Goal: Transaction & Acquisition: Purchase product/service

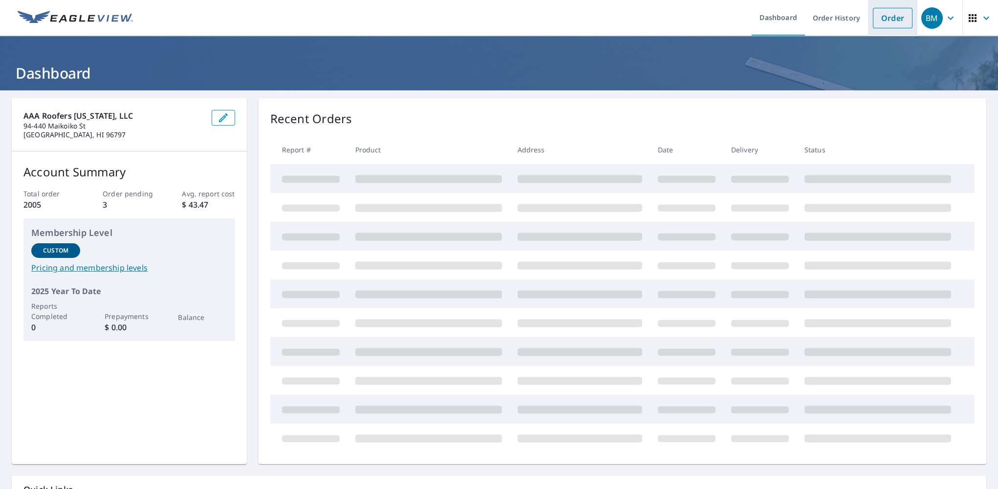
click at [888, 19] on link "Order" at bounding box center [893, 18] width 40 height 21
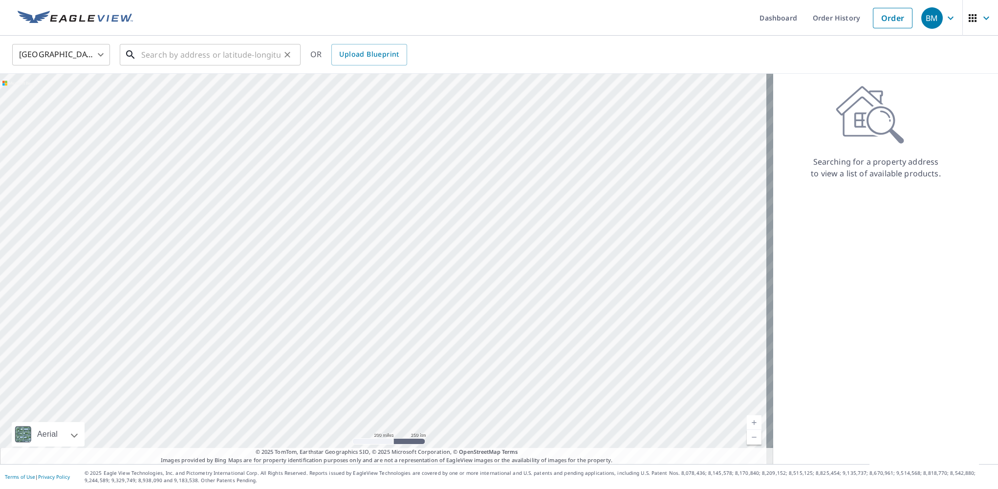
click at [207, 59] on input "text" at bounding box center [210, 54] width 139 height 27
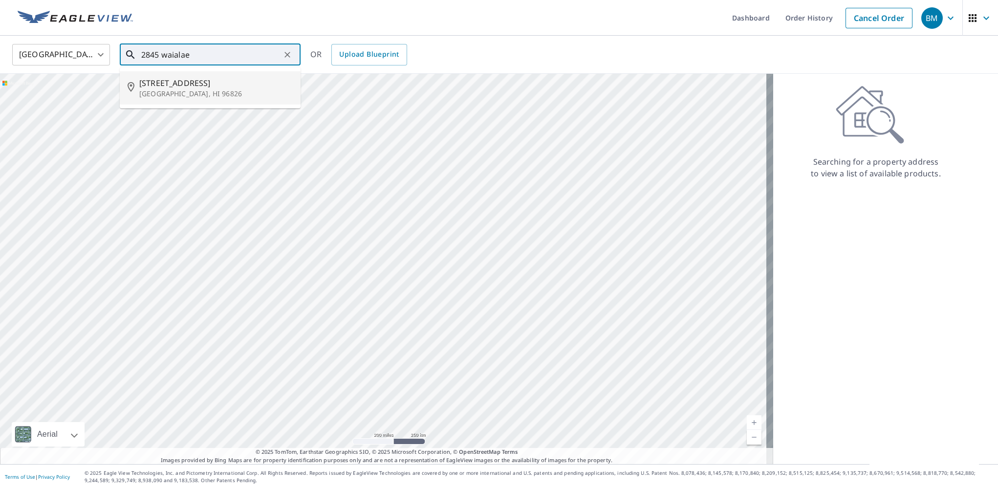
click at [190, 91] on p "[GEOGRAPHIC_DATA], HI 96826" at bounding box center [216, 94] width 154 height 10
type input "[STREET_ADDRESS]"
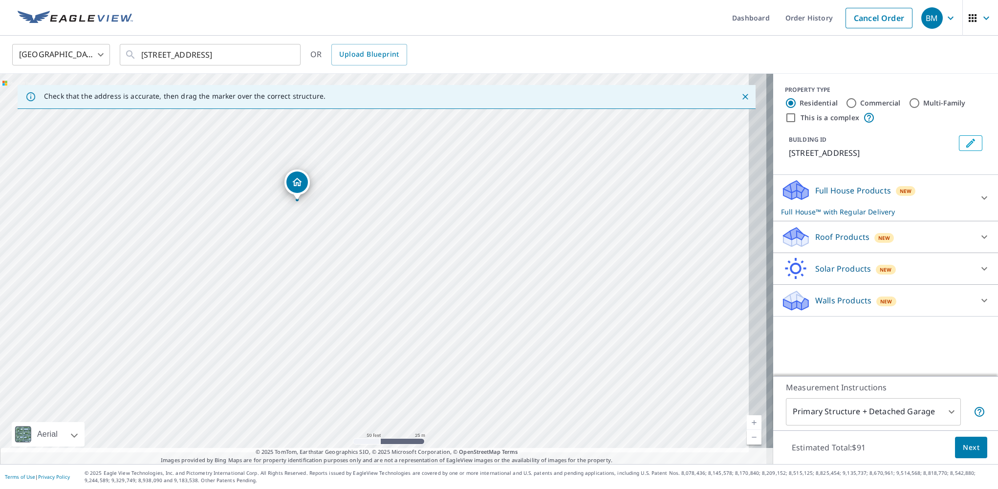
drag, startPoint x: 393, startPoint y: 305, endPoint x: 313, endPoint y: 257, distance: 93.2
click at [313, 257] on div "[STREET_ADDRESS]" at bounding box center [386, 269] width 773 height 391
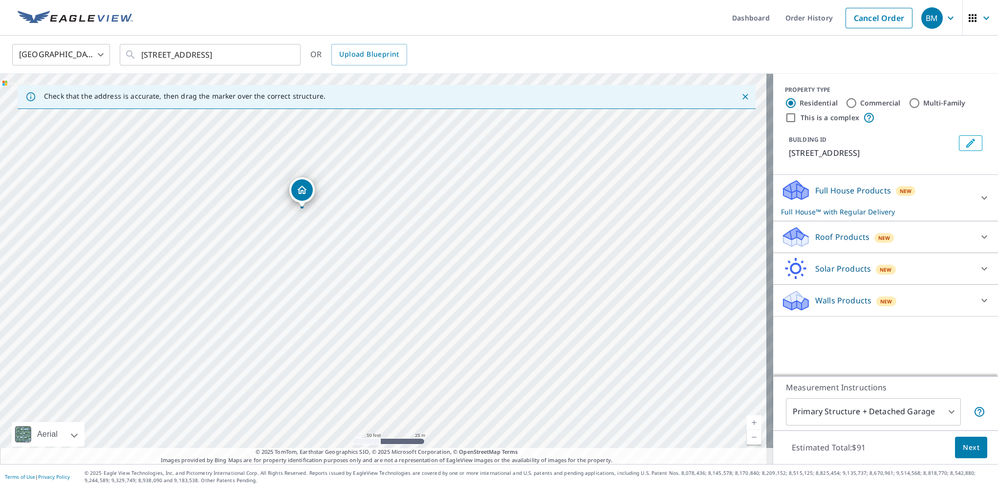
drag, startPoint x: 292, startPoint y: 189, endPoint x: 298, endPoint y: 196, distance: 8.7
click at [846, 101] on input "Commercial" at bounding box center [852, 103] width 12 height 12
radio input "true"
type input "4"
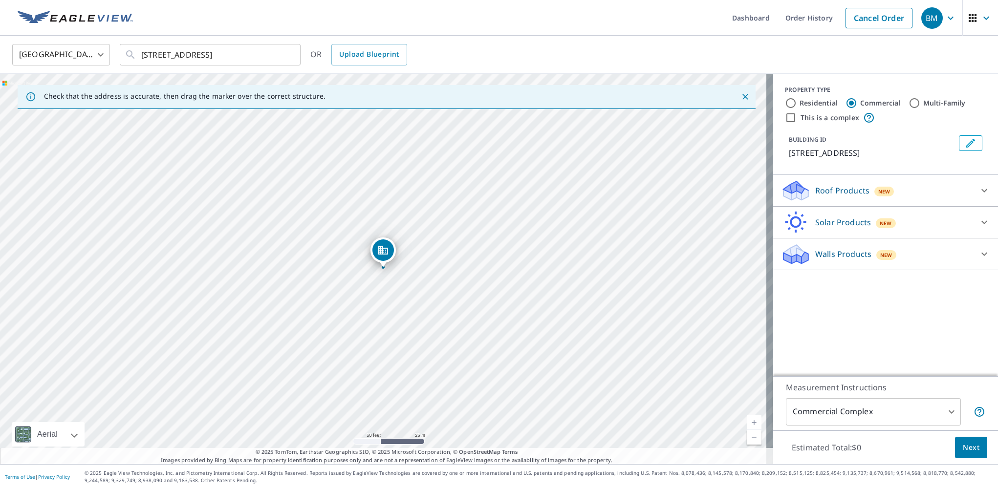
click at [816, 188] on p "Roof Products" at bounding box center [843, 191] width 54 height 12
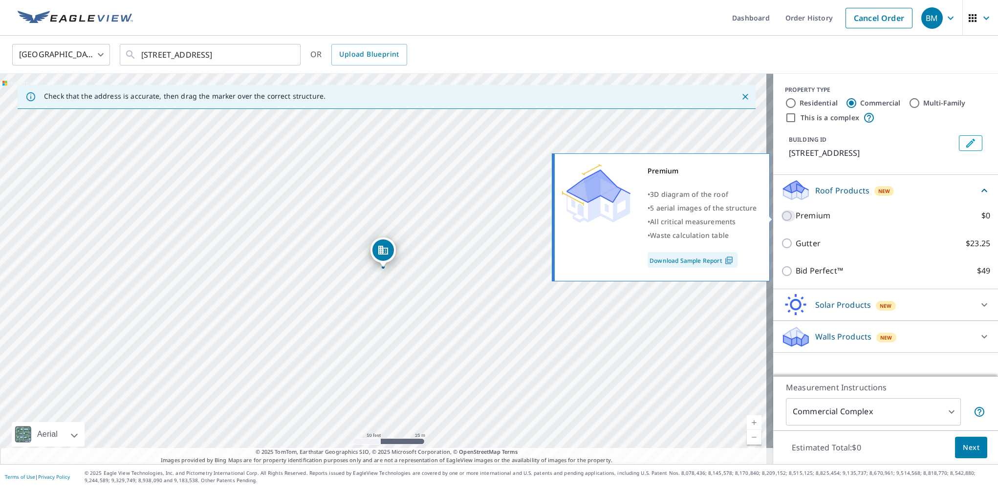
click at [781, 214] on input "Premium $0" at bounding box center [788, 216] width 15 height 12
checkbox input "true"
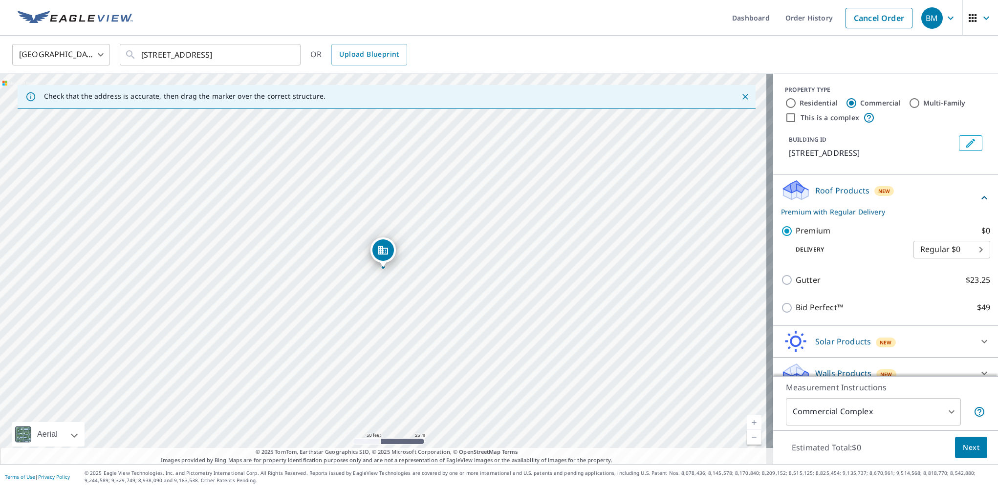
click at [963, 448] on span "Next" at bounding box center [971, 448] width 17 height 12
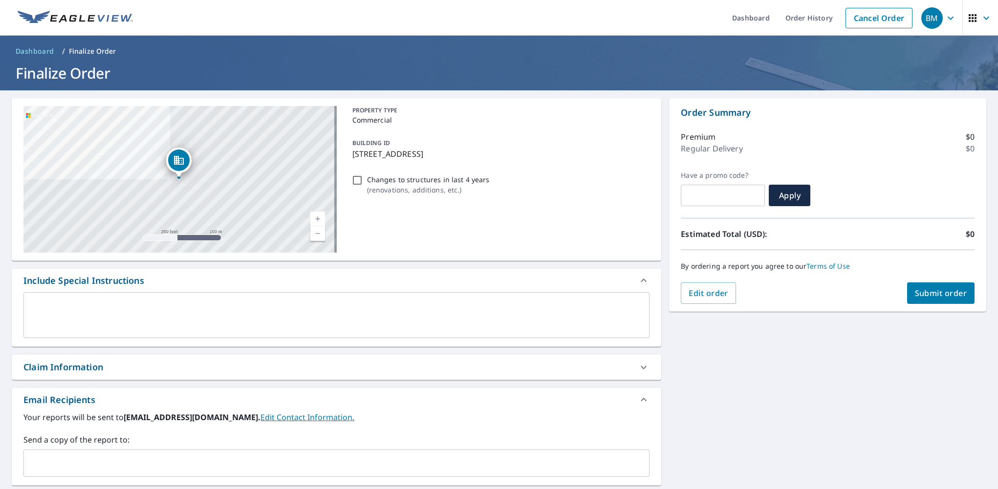
click at [927, 298] on span "Submit order" at bounding box center [941, 293] width 52 height 11
checkbox input "true"
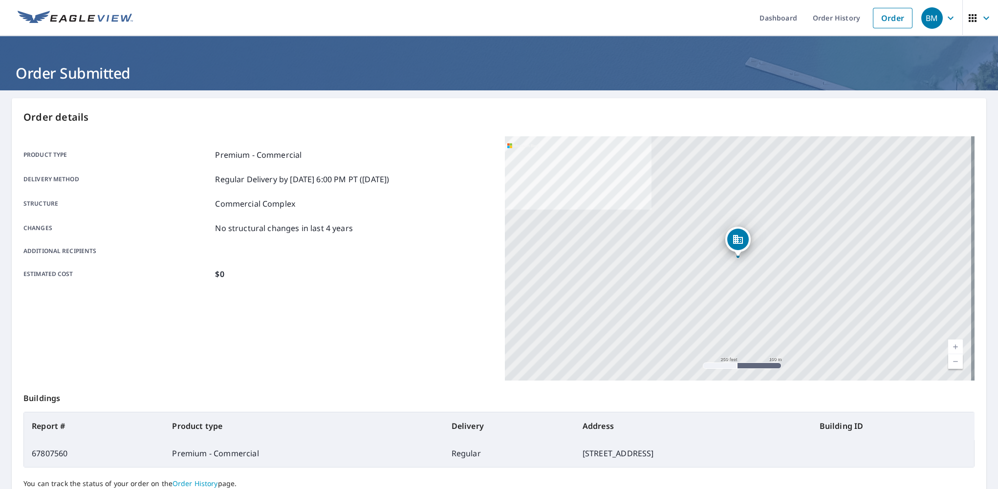
scroll to position [85, 0]
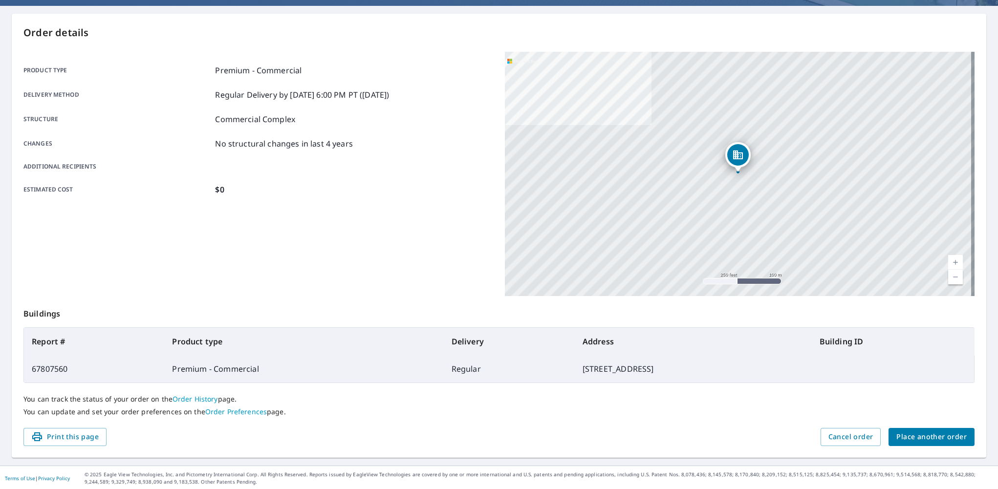
click at [921, 434] on span "Place another order" at bounding box center [932, 437] width 70 height 12
